Goal: Subscribe to service/newsletter

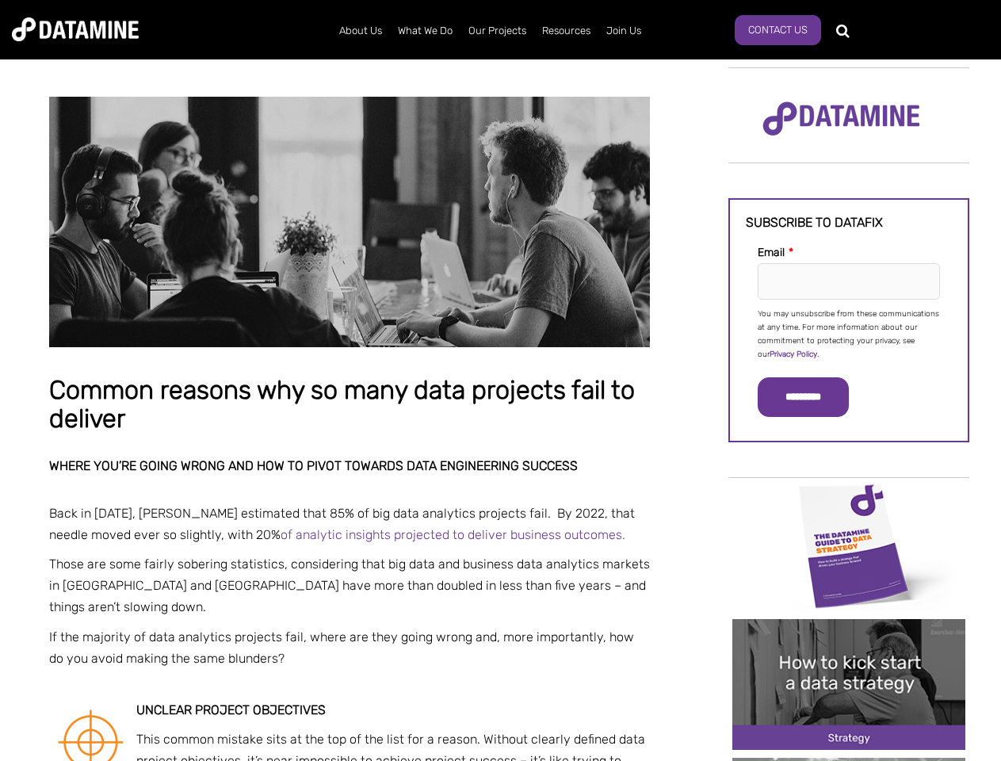
click at [849, 333] on p "You may unsubscribe from these communications at any time. For more information…" at bounding box center [849, 335] width 182 height 54
click at [813, 397] on input "*********" at bounding box center [803, 397] width 91 height 40
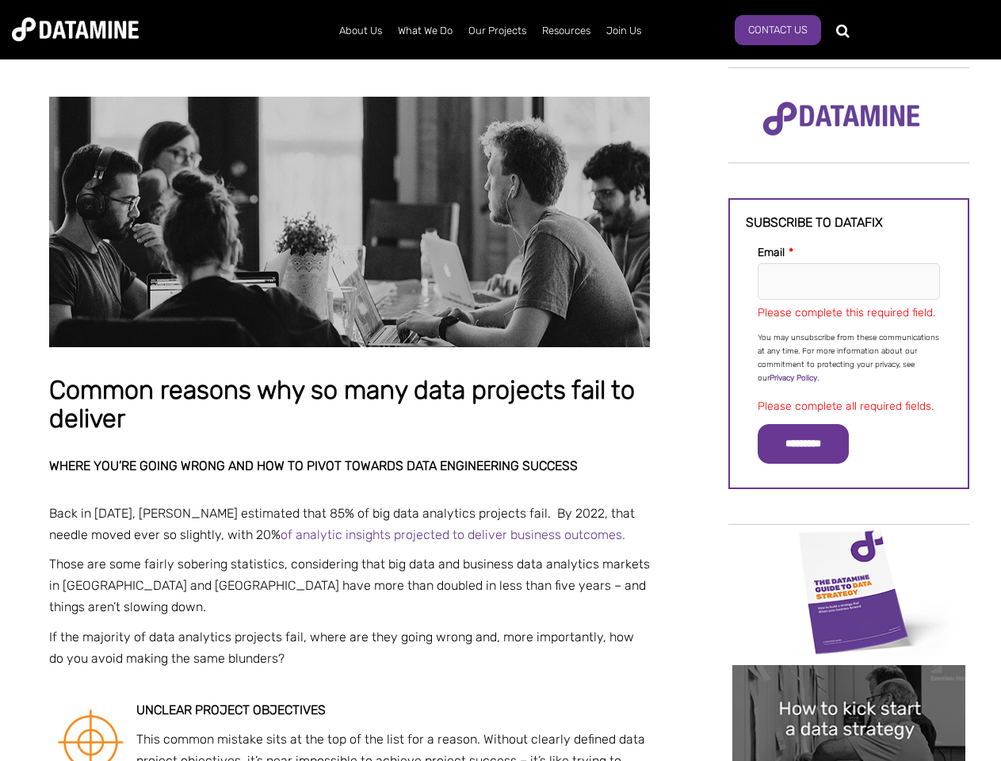
click at [849, 545] on img "Image grid with {{ image_count }} images." at bounding box center [849, 591] width 233 height 131
click at [849, 545] on div "✕" at bounding box center [500, 380] width 1001 height 761
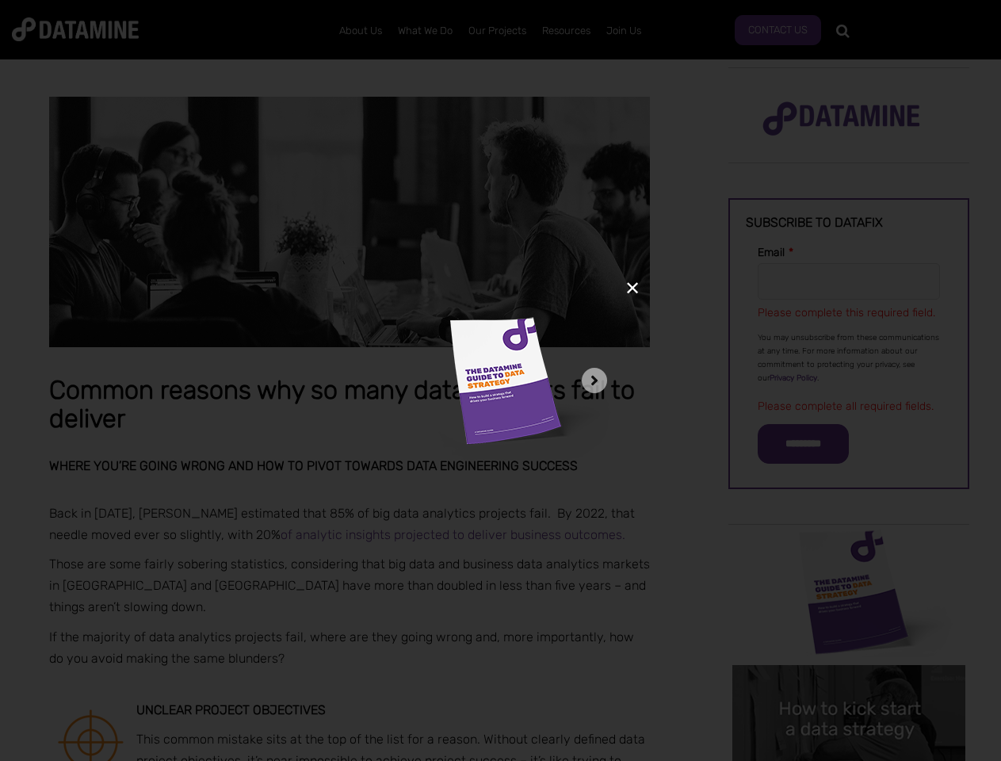
click at [849, 684] on div "✕" at bounding box center [500, 380] width 1001 height 761
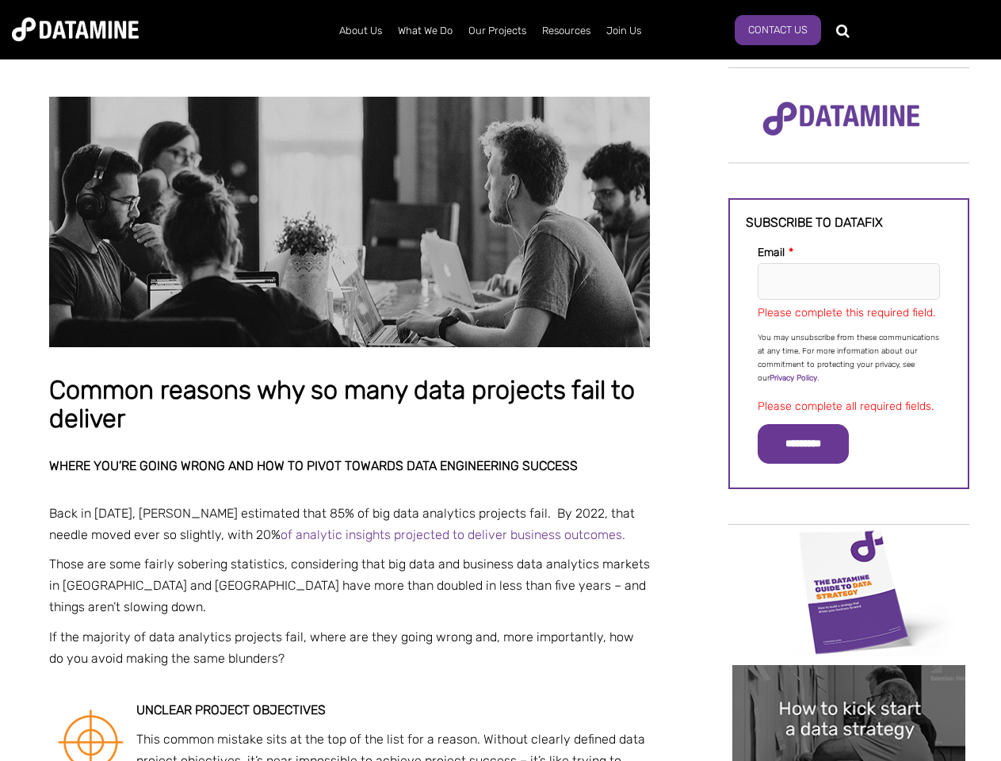
click at [849, 684] on img "Image grid with {{ image_count }} images." at bounding box center [849, 730] width 233 height 131
click at [849, 760] on div "✕" at bounding box center [500, 380] width 1001 height 761
